Goal: Obtain resource: Obtain resource

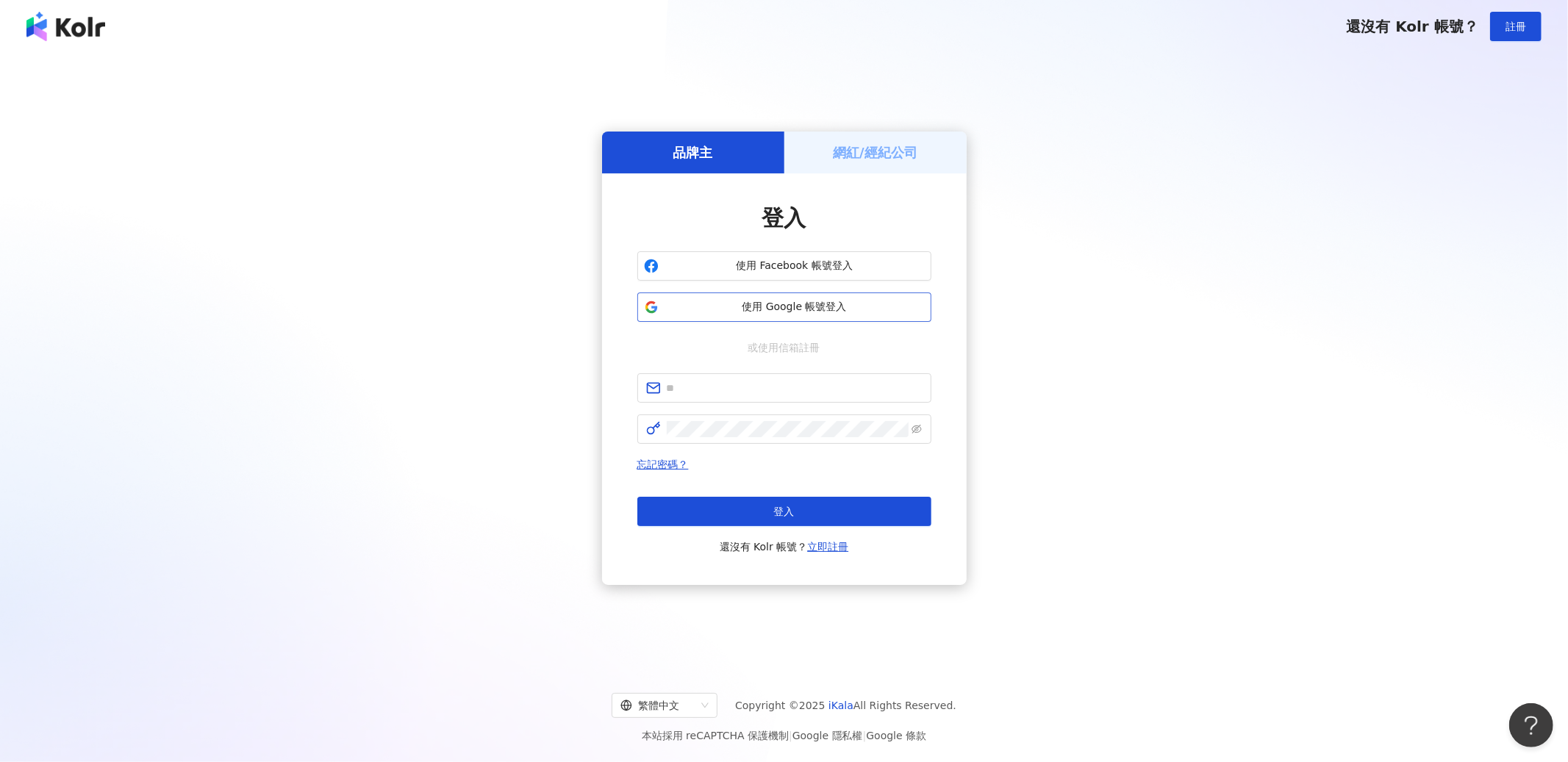
click at [840, 306] on span "使用 Google 帳號登入" at bounding box center [794, 307] width 260 height 15
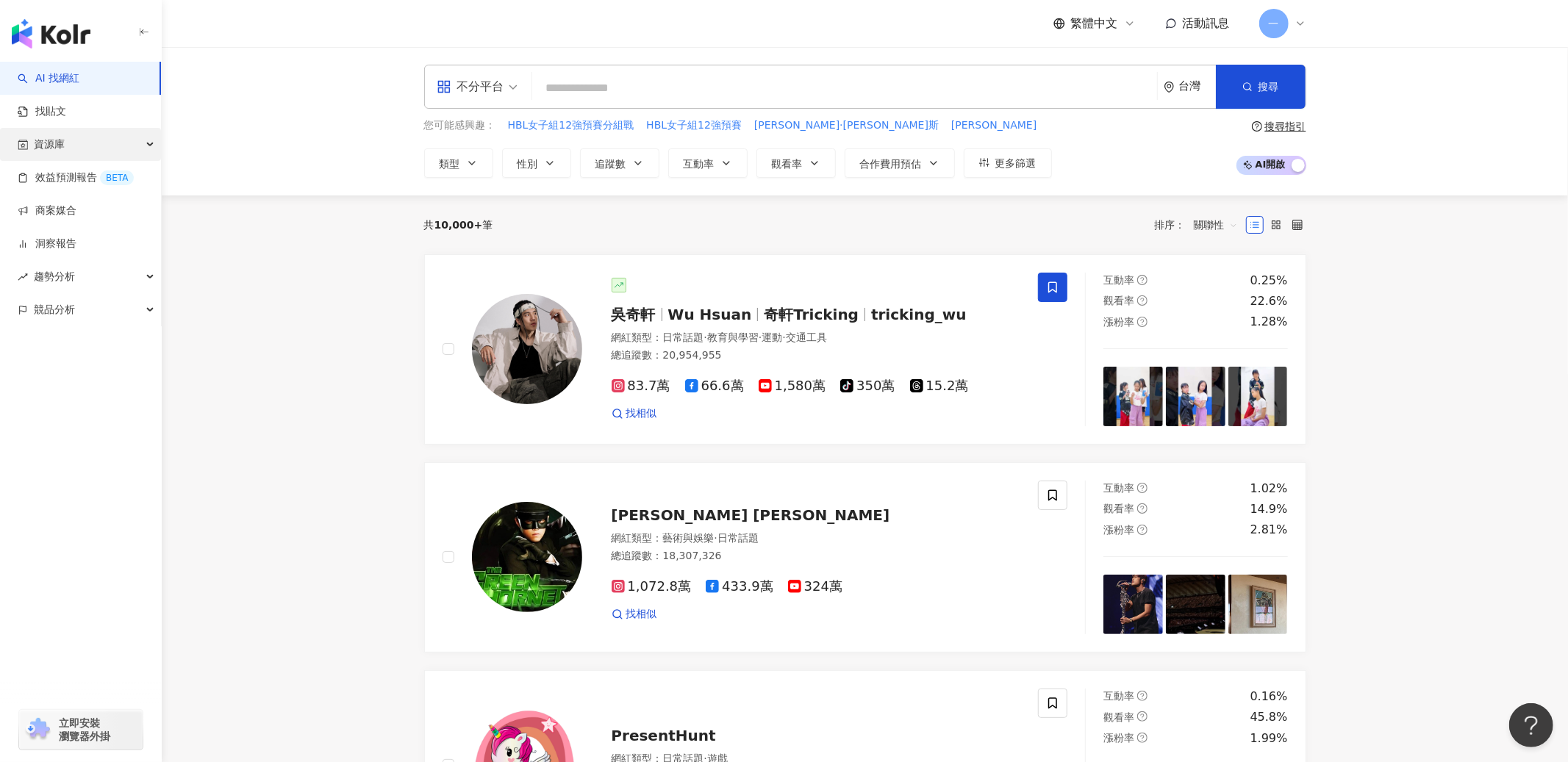
click at [89, 151] on div "資源庫" at bounding box center [80, 144] width 161 height 33
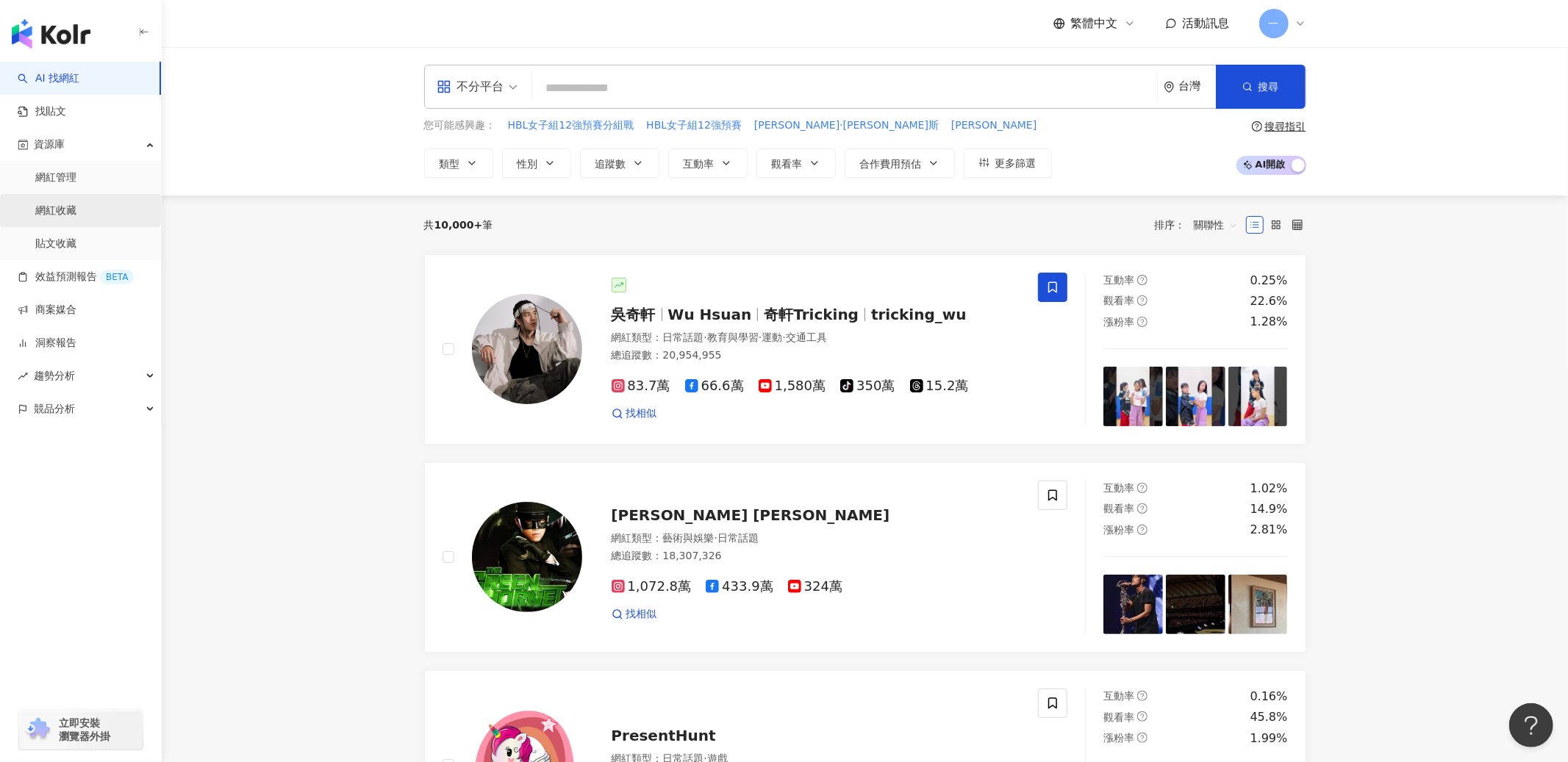
click at [77, 204] on link "網紅收藏" at bounding box center [56, 211] width 41 height 15
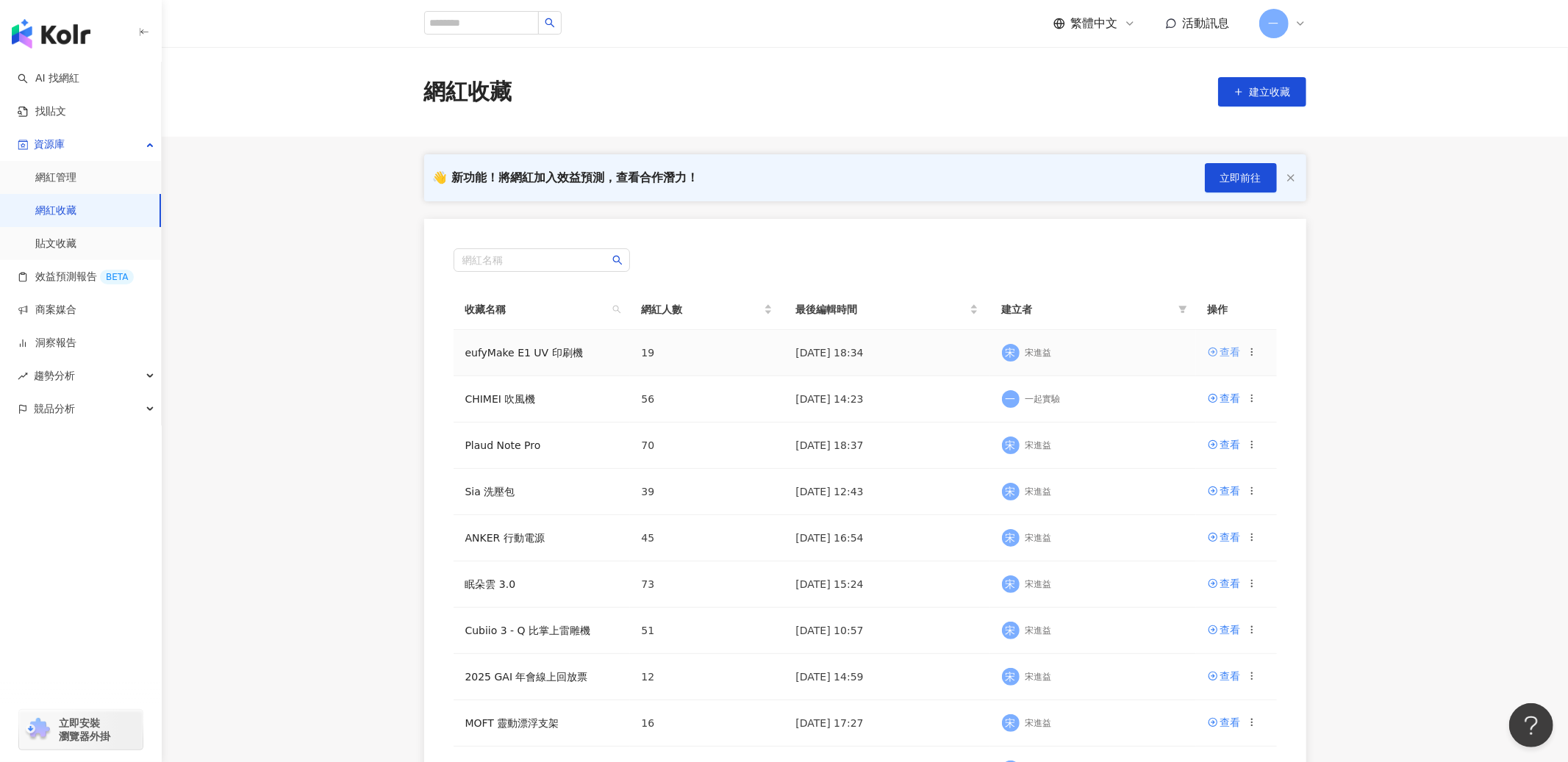
click at [1226, 351] on div "查看" at bounding box center [1230, 352] width 20 height 16
click at [1223, 445] on div "查看" at bounding box center [1230, 444] width 20 height 16
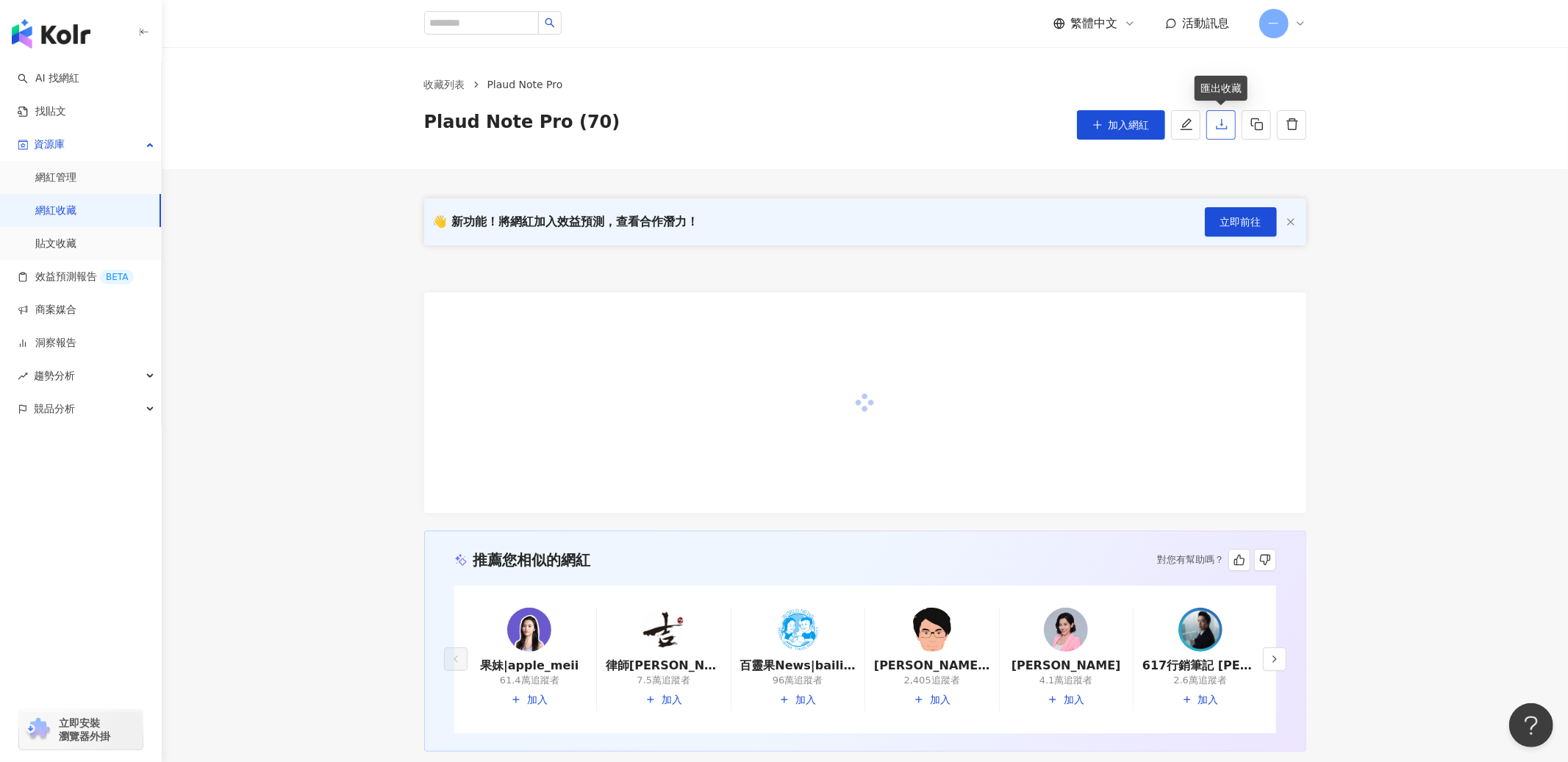
click at [1216, 121] on icon "download" at bounding box center [1221, 124] width 13 height 13
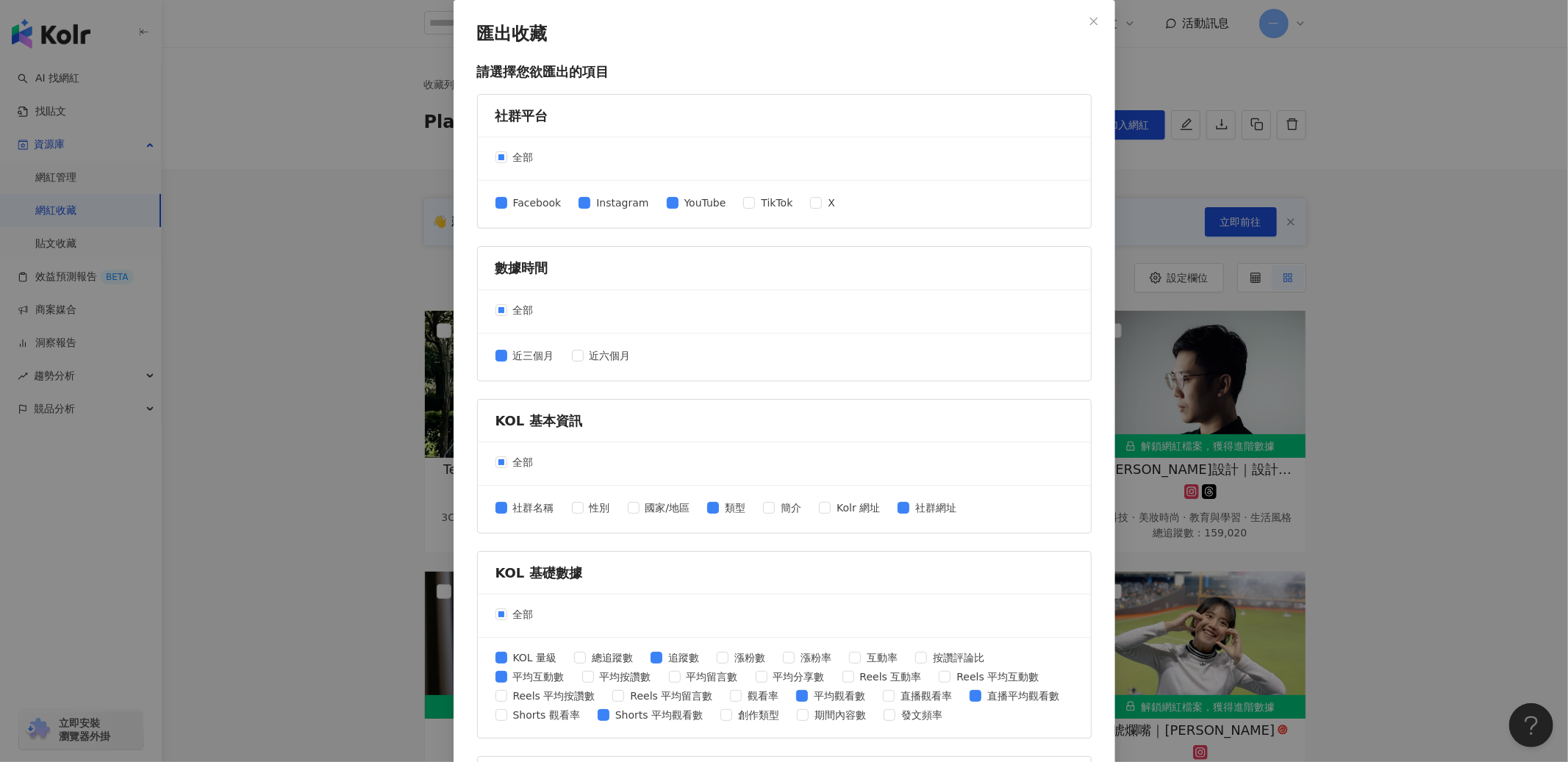
click at [1367, 489] on div "匯出收藏 請選擇您欲匯出的項目 社群平台 全部 Facebook Instagram YouTube TikTok X 數據時間 全部 近三個月 近六個月 K…" at bounding box center [784, 381] width 1568 height 762
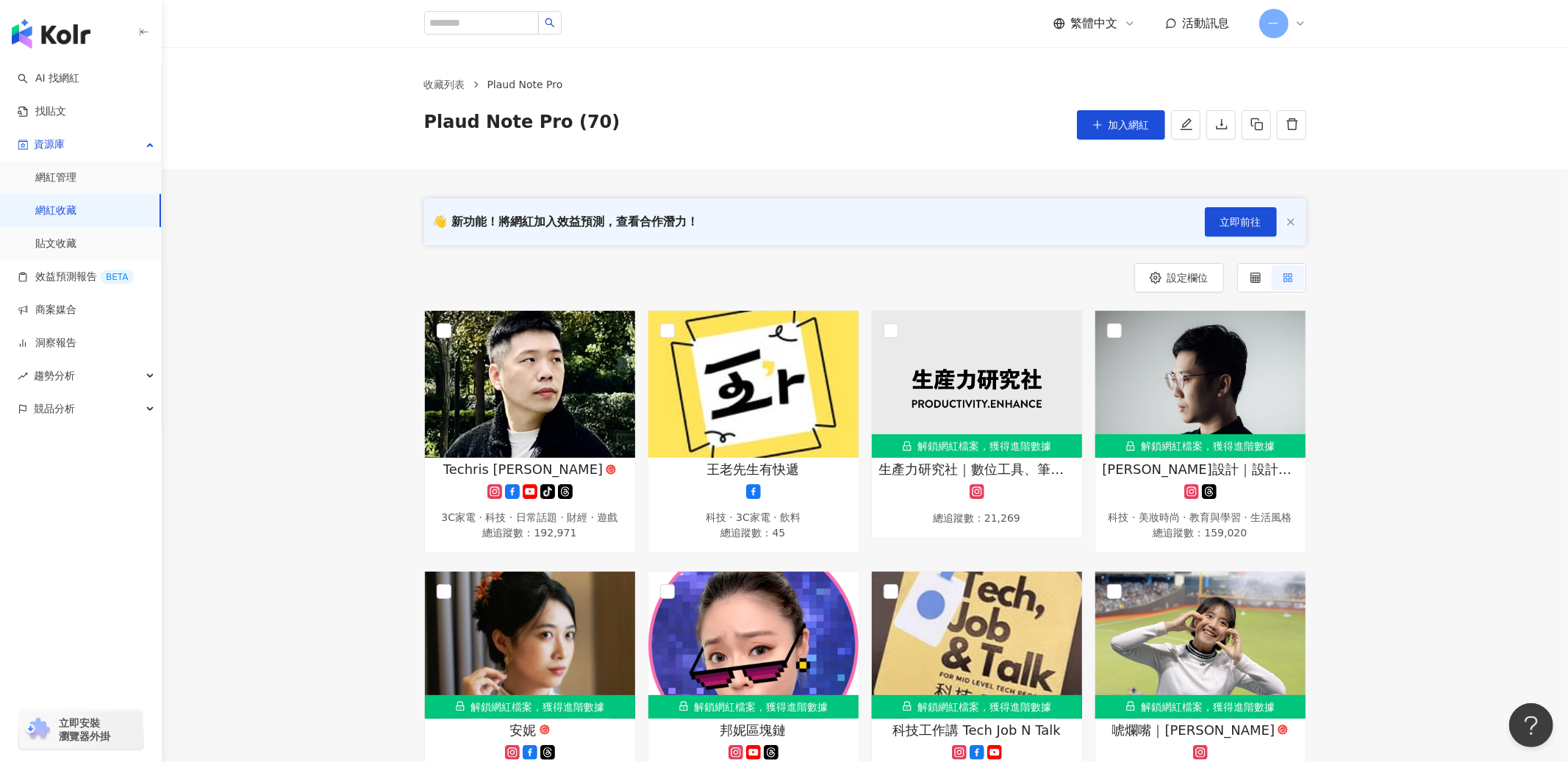
click at [77, 215] on link "網紅收藏" at bounding box center [56, 211] width 41 height 15
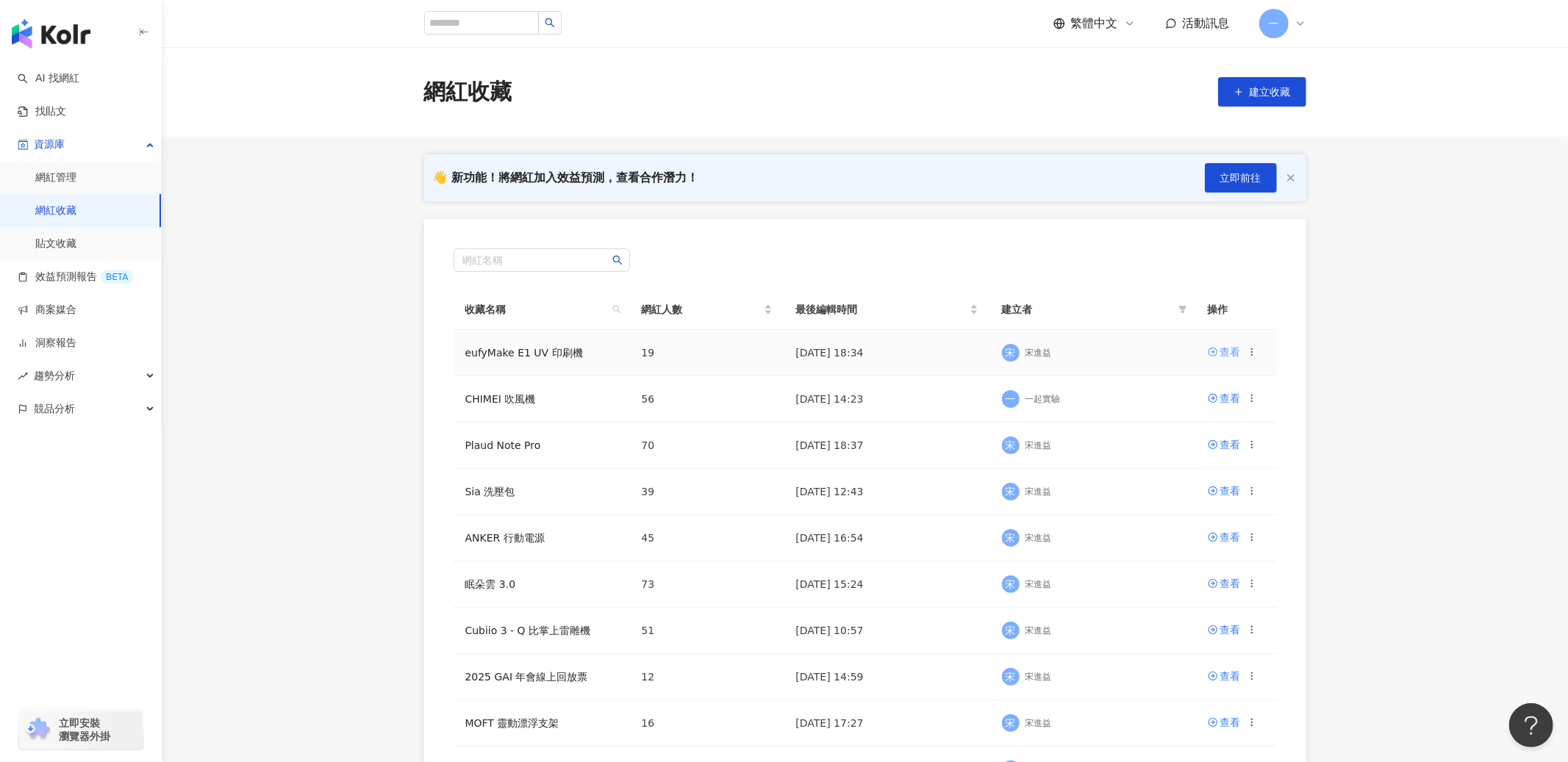
click at [1235, 352] on div "查看" at bounding box center [1230, 352] width 20 height 16
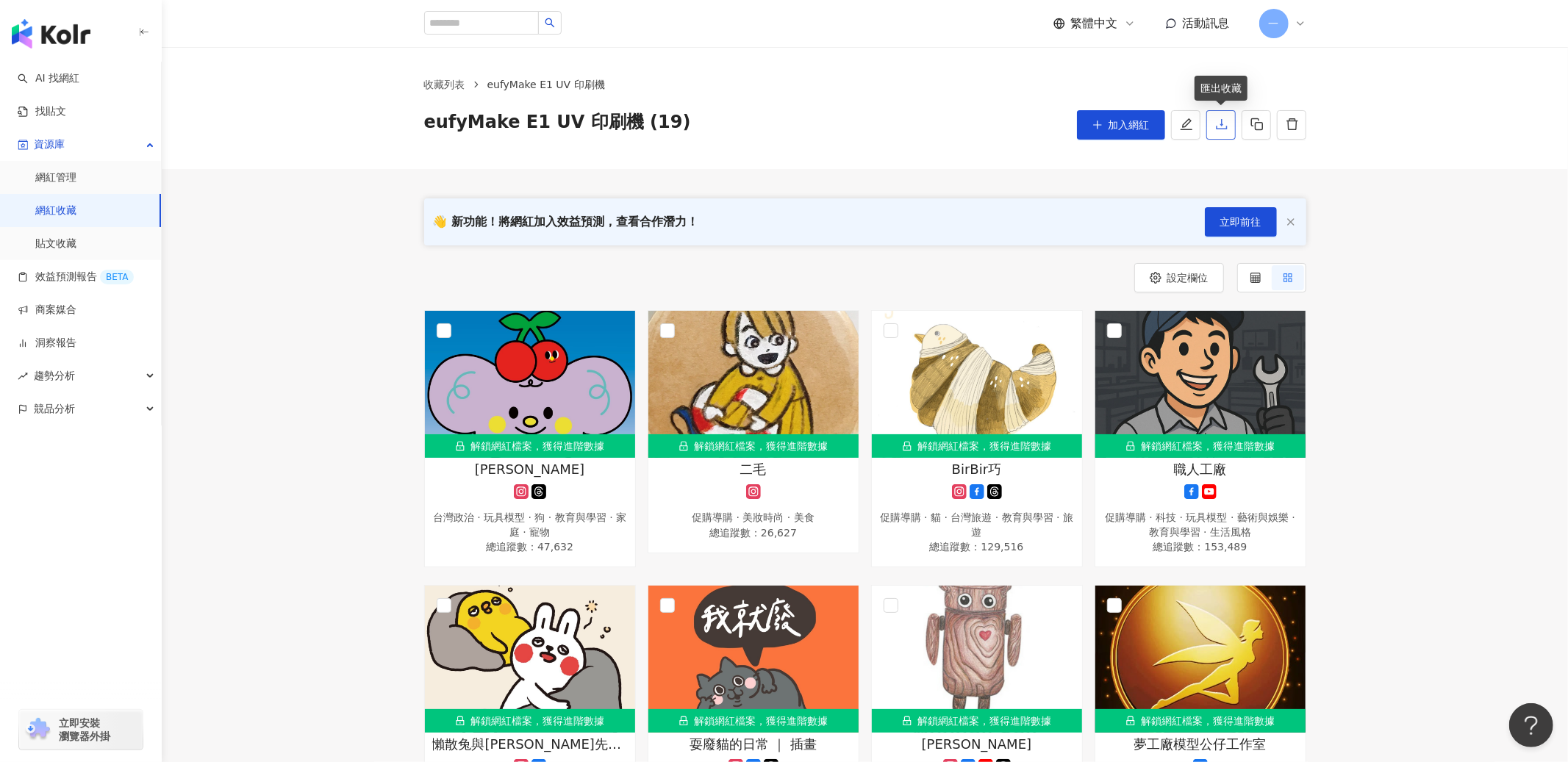
click at [1227, 123] on icon "download" at bounding box center [1221, 124] width 13 height 13
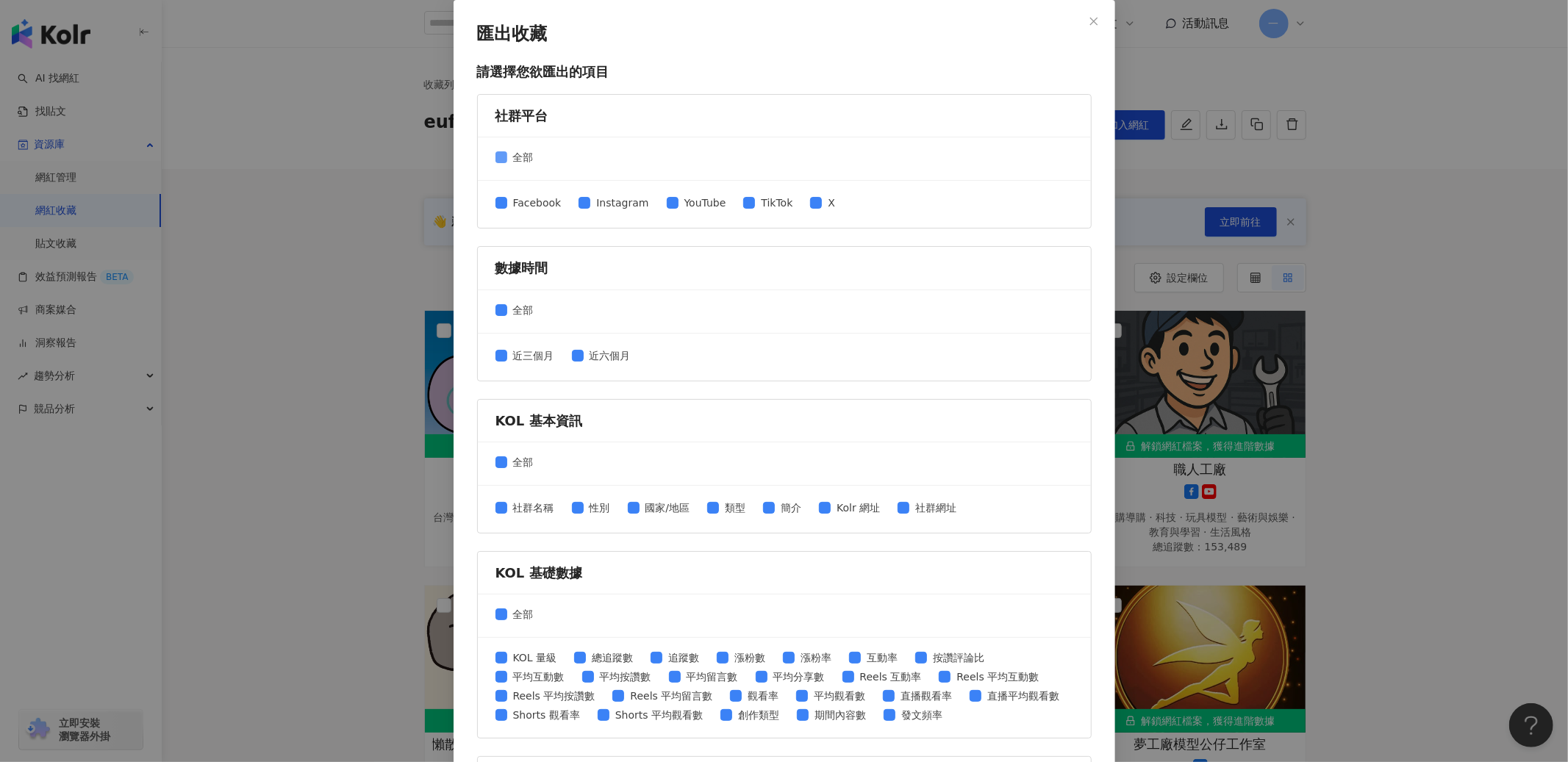
click at [500, 164] on label "全部" at bounding box center [517, 158] width 45 height 16
click at [496, 194] on div "Facebook Instagram YouTube TikTok X" at bounding box center [784, 204] width 578 height 23
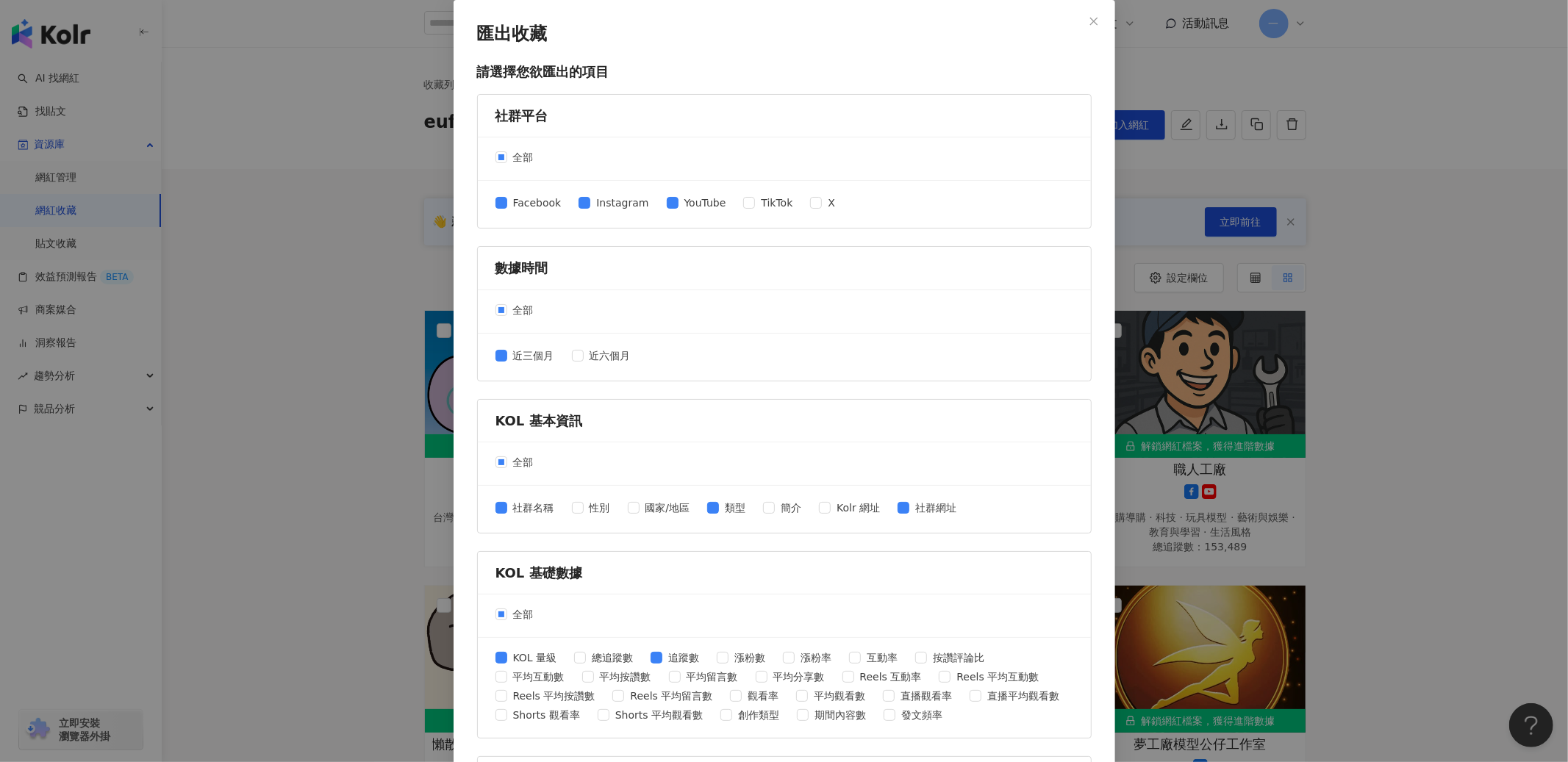
click at [494, 679] on div "KOL 量級 總追蹤數 追蹤數 漲粉數 漲粉率 互動率 按讚評論比 平均互動數 平均按讚數 平均留言數 平均分享數 Reels 互動率 Reels 平均互動數…" at bounding box center [784, 687] width 613 height 100
click at [508, 679] on span "平均互動數" at bounding box center [539, 677] width 63 height 16
click at [808, 700] on span "平均觀看數" at bounding box center [839, 696] width 63 height 16
click at [637, 720] on span "Shorts 平均觀看數" at bounding box center [658, 715] width 99 height 16
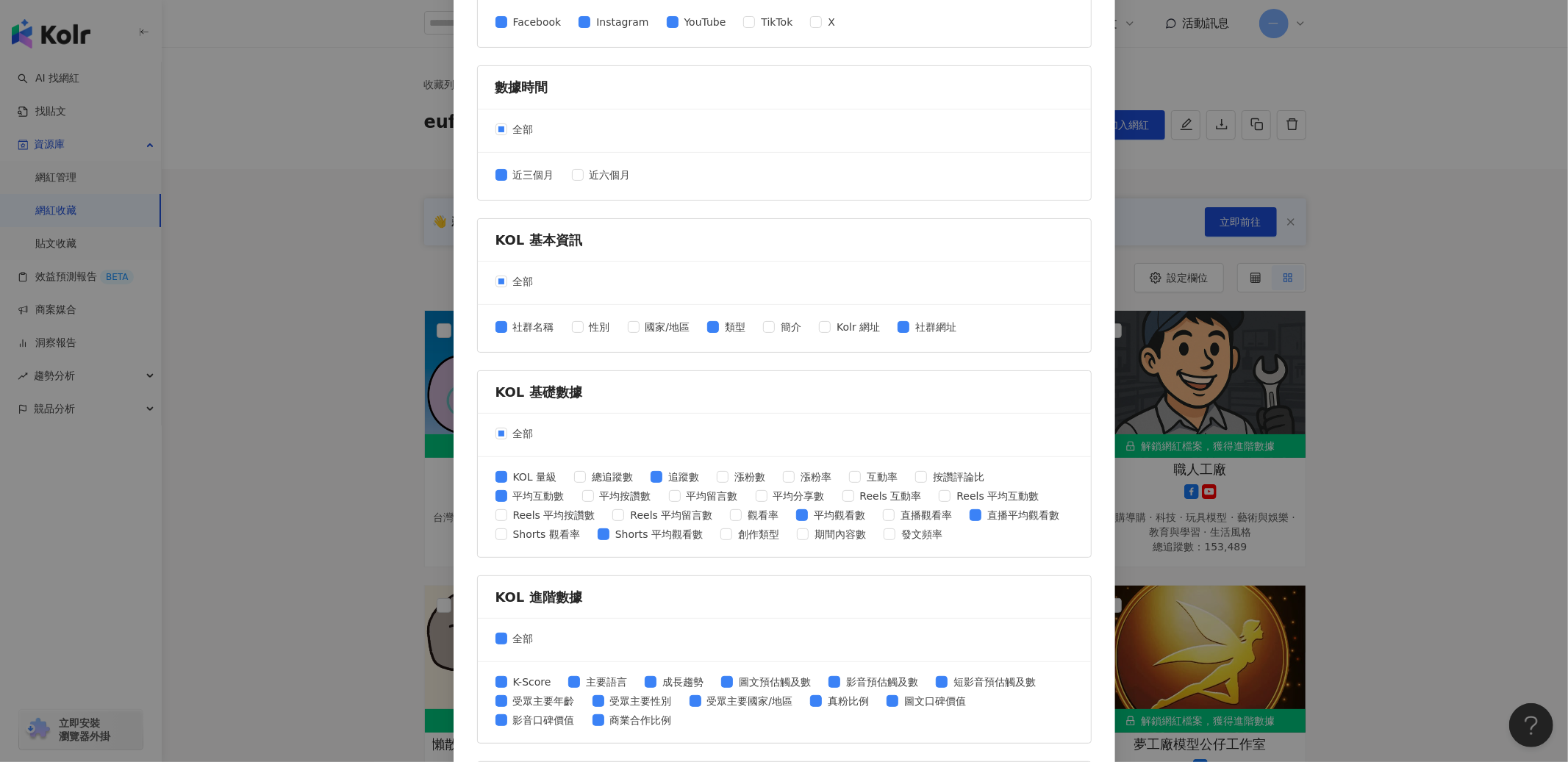
scroll to position [380, 0]
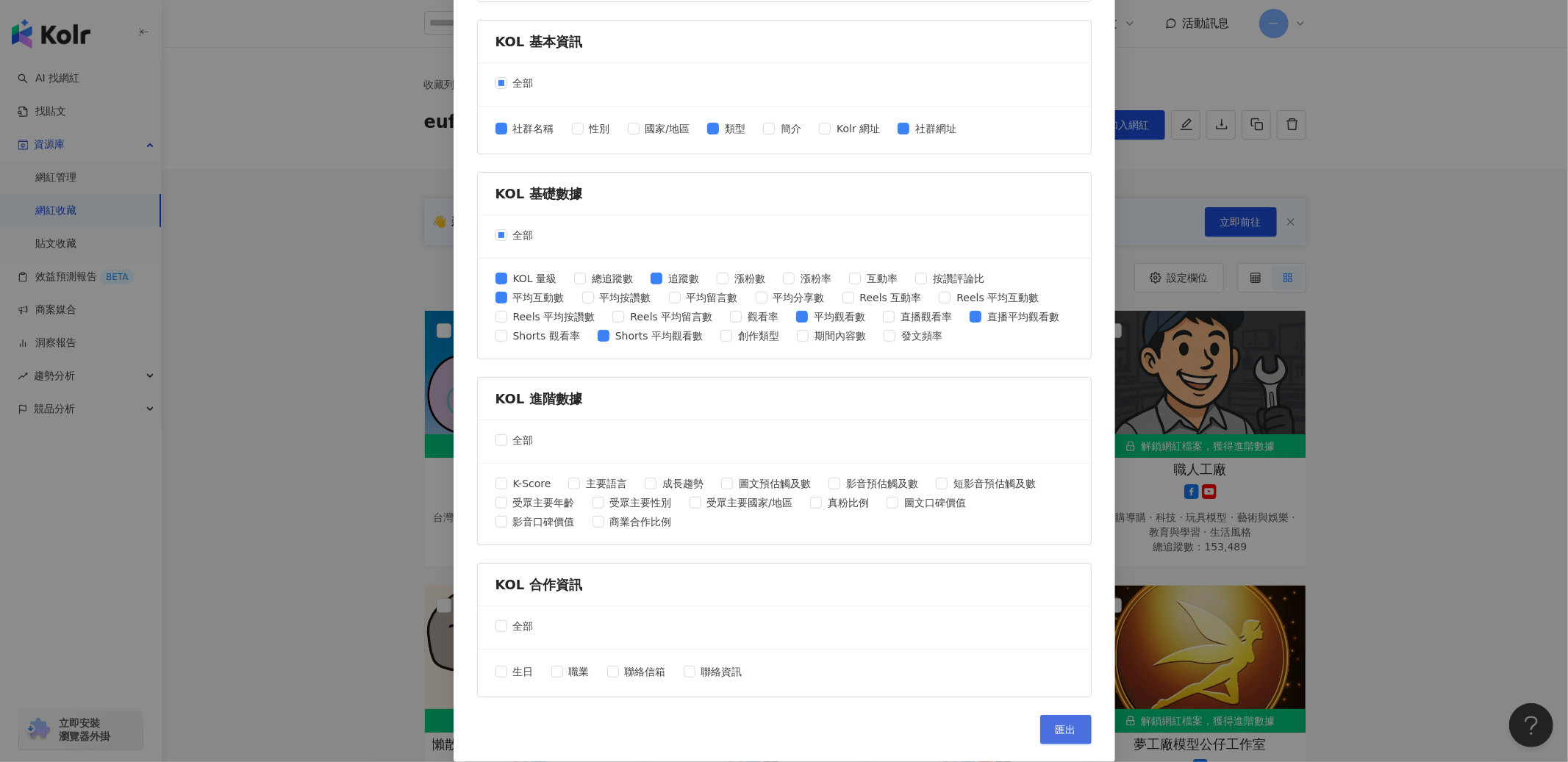
click at [1067, 729] on span "匯出" at bounding box center [1065, 729] width 20 height 12
